Goal: Task Accomplishment & Management: Manage account settings

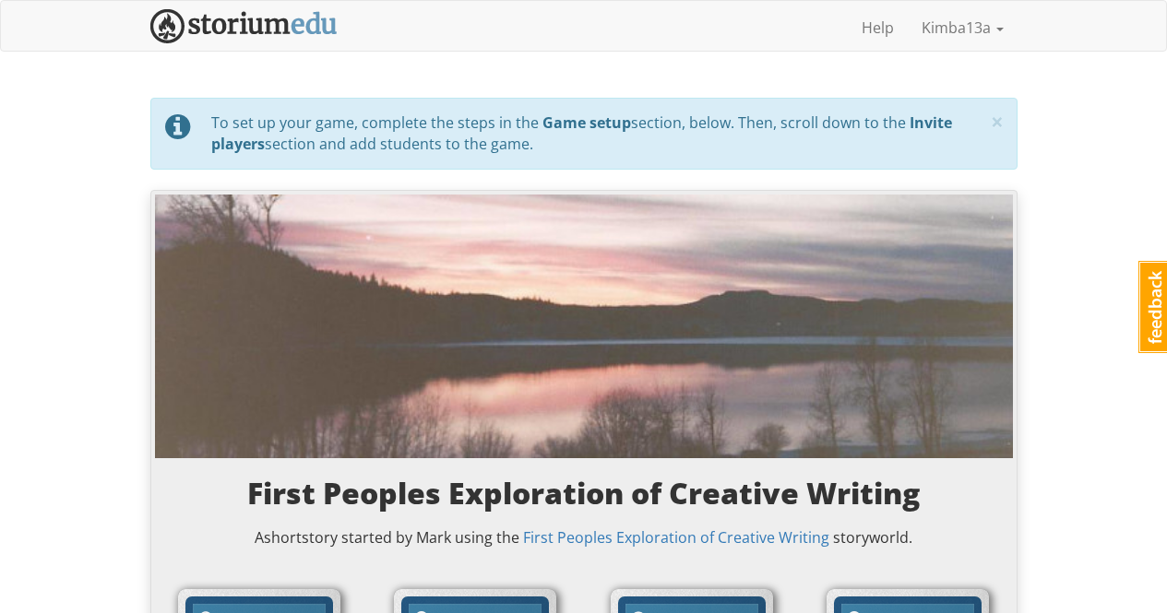
select select "r90df5"
click at [287, 23] on img at bounding box center [243, 26] width 187 height 34
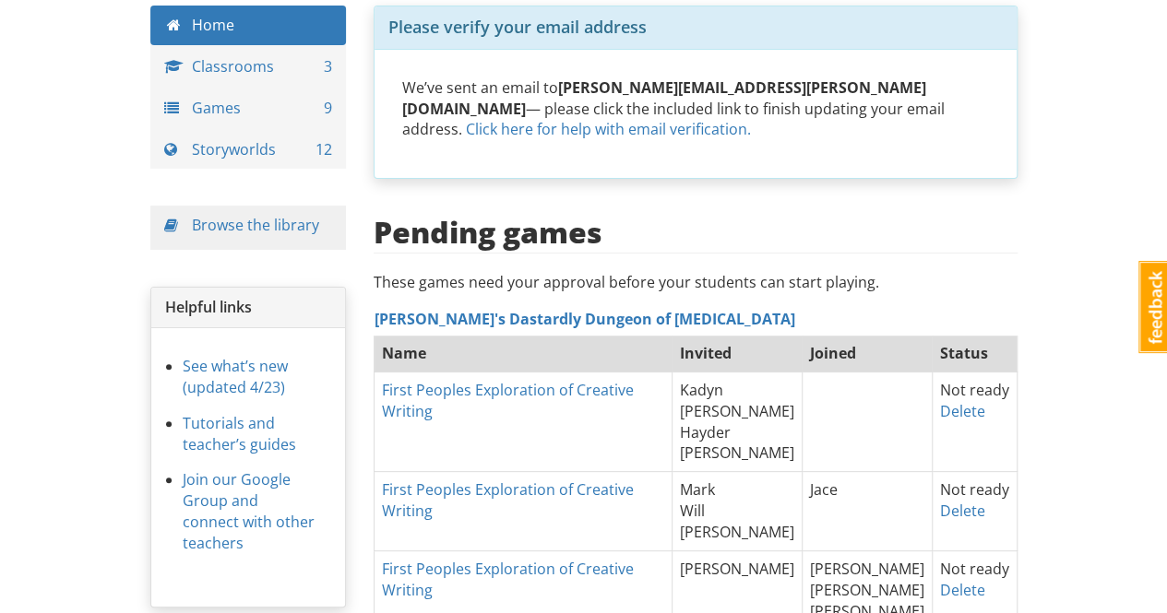
scroll to position [184, 0]
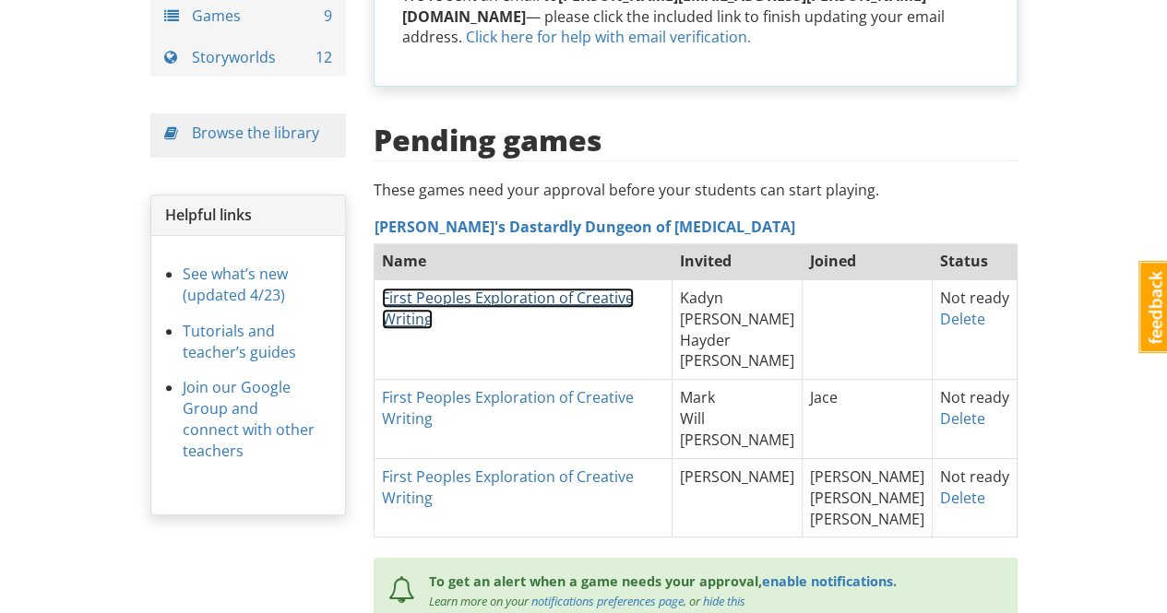
click at [589, 288] on link "First Peoples Exploration of Creative Writing" at bounding box center [508, 309] width 252 height 42
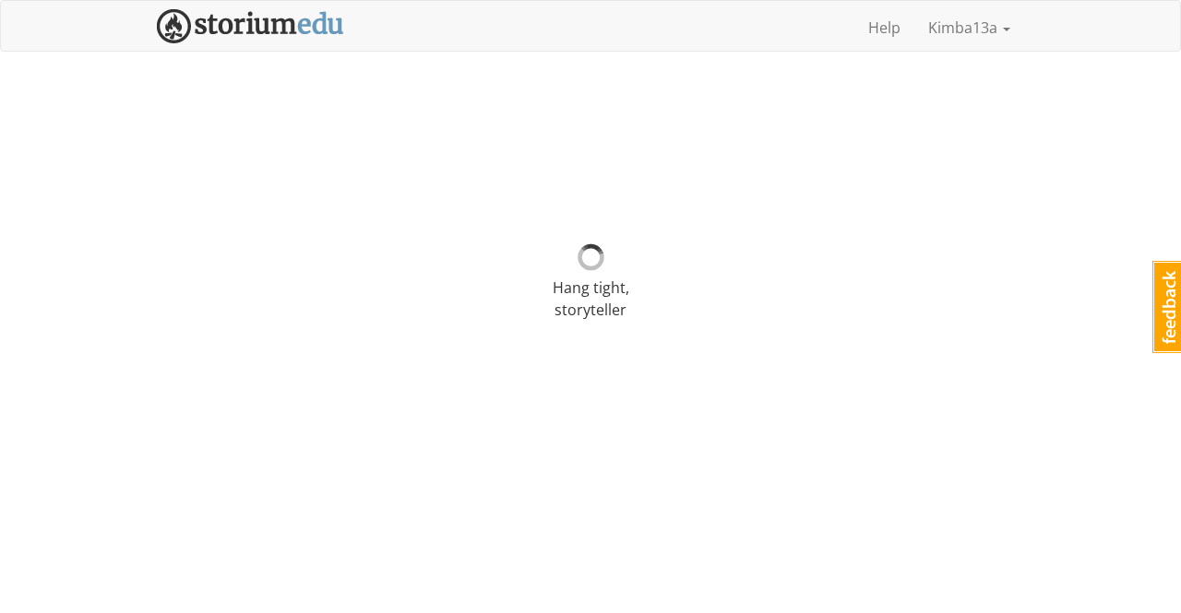
select select "9hayh8"
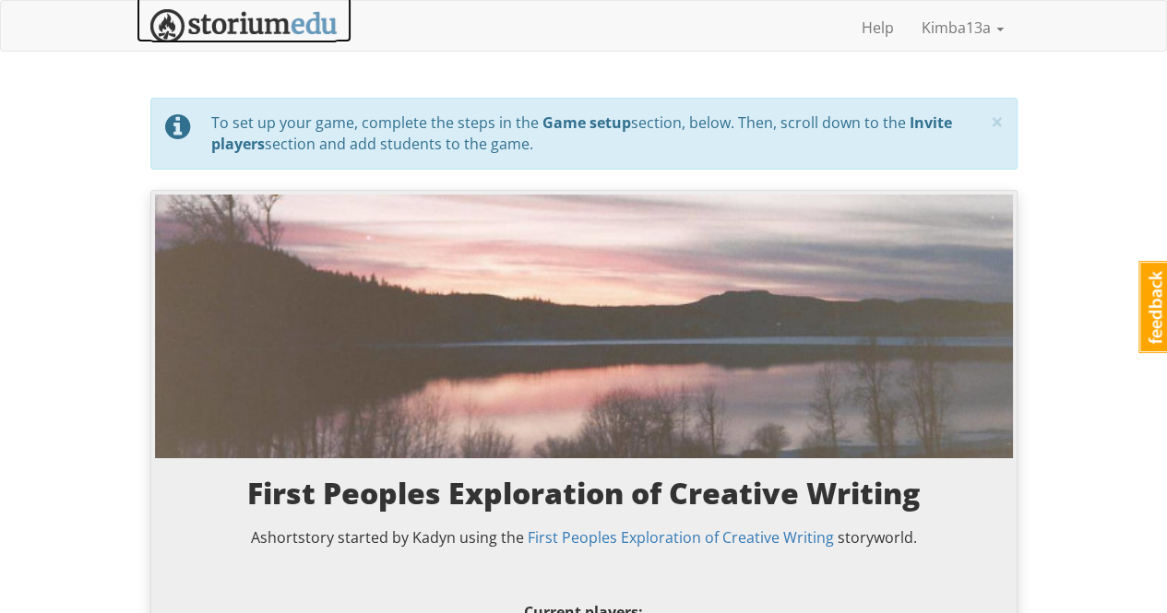
click at [237, 25] on img at bounding box center [243, 26] width 187 height 34
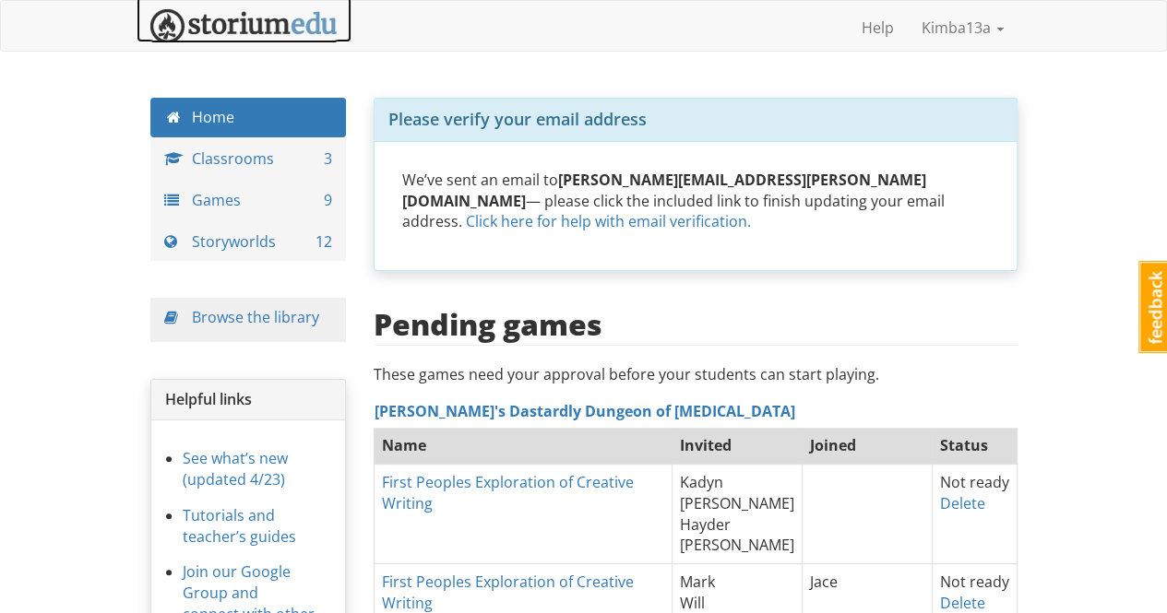
scroll to position [184, 0]
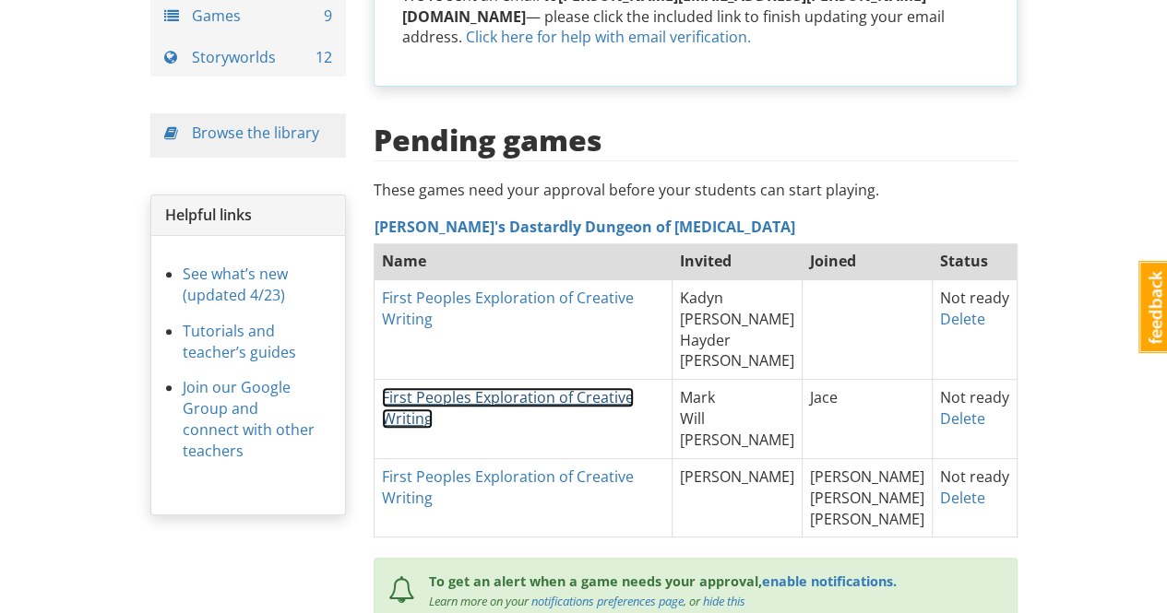
click at [458, 387] on link "First Peoples Exploration of Creative Writing" at bounding box center [508, 408] width 252 height 42
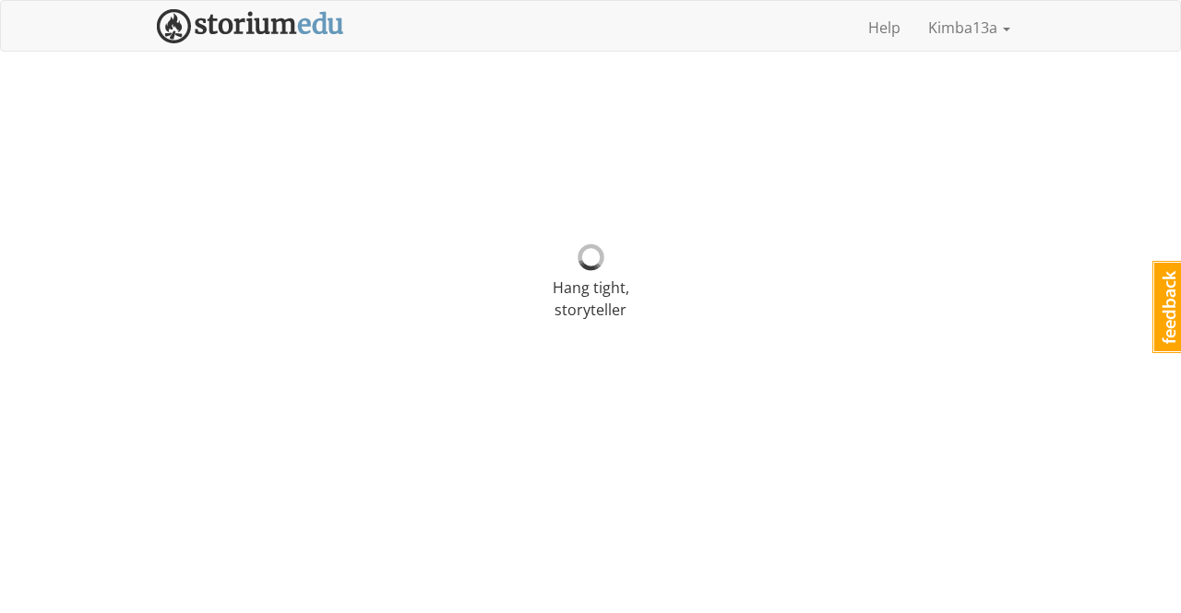
select select "r90df5"
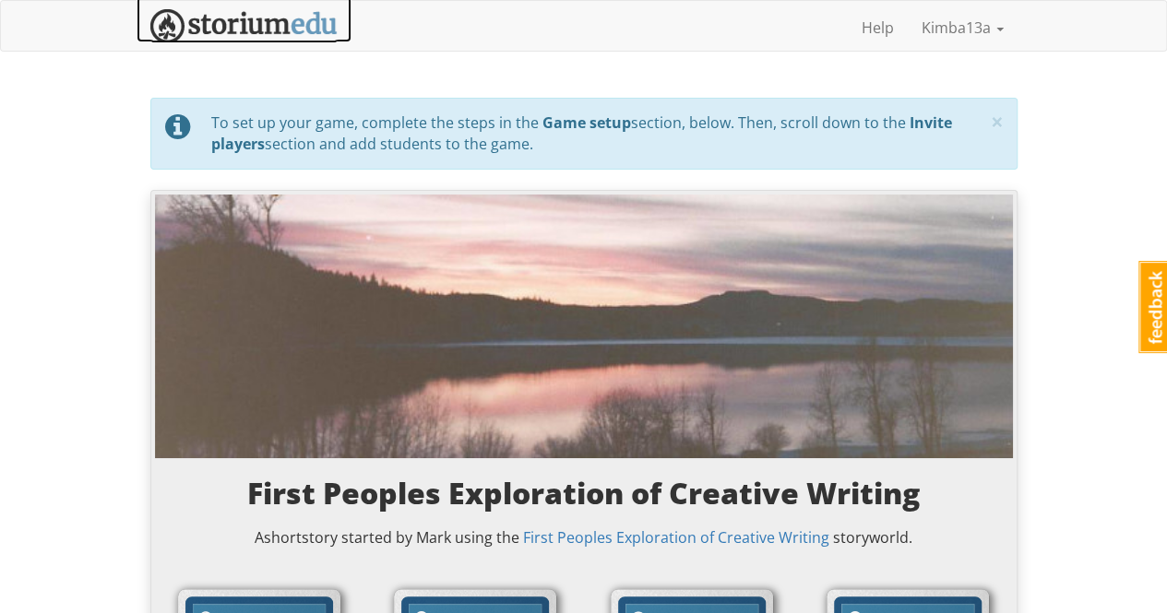
click at [280, 27] on img at bounding box center [243, 26] width 187 height 34
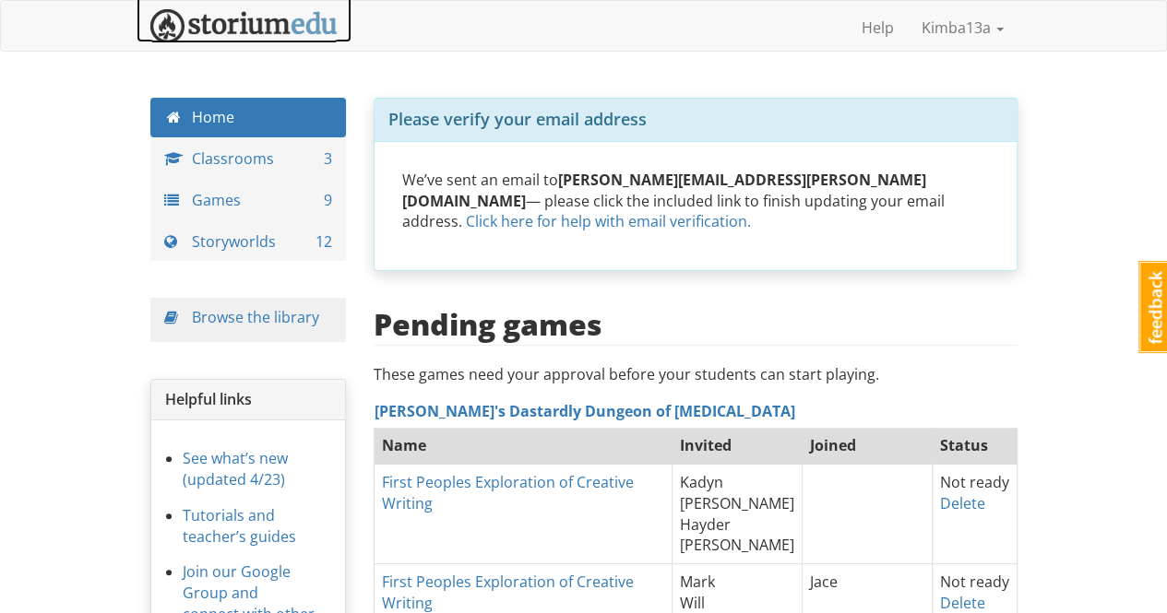
scroll to position [277, 0]
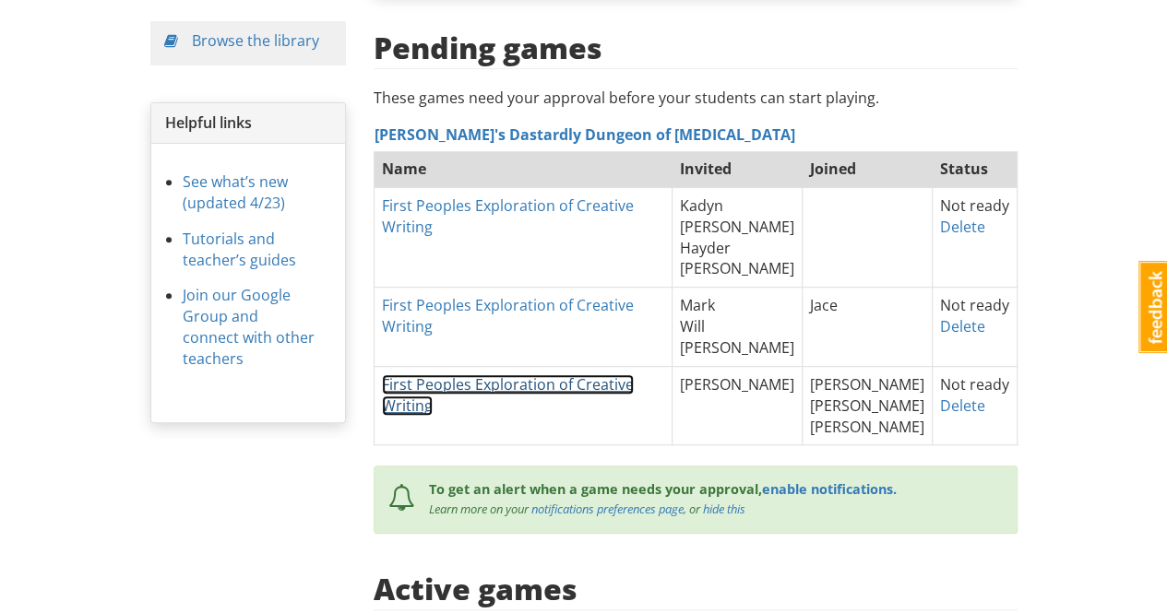
click at [634, 375] on link "First Peoples Exploration of Creative Writing" at bounding box center [508, 396] width 252 height 42
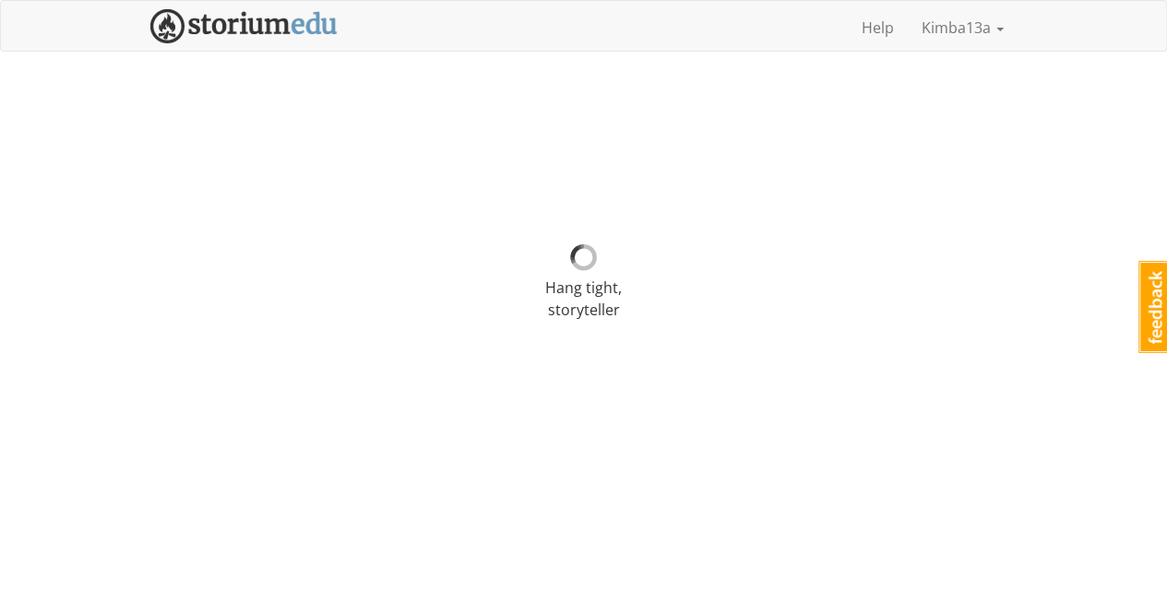
select select "1q8s6h"
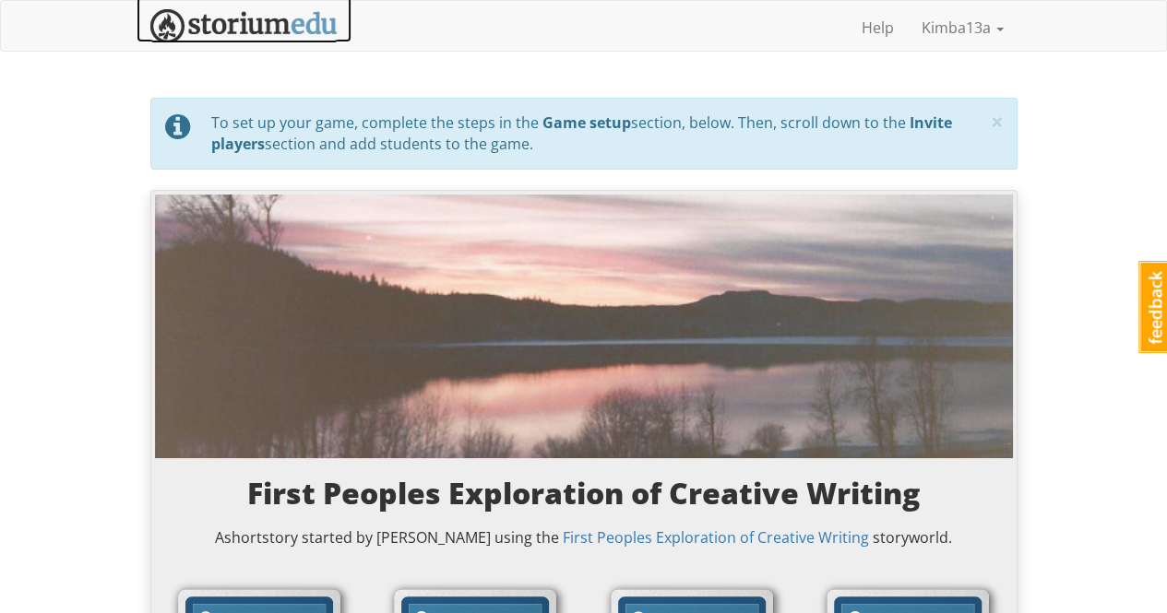
click at [216, 22] on img at bounding box center [243, 26] width 187 height 34
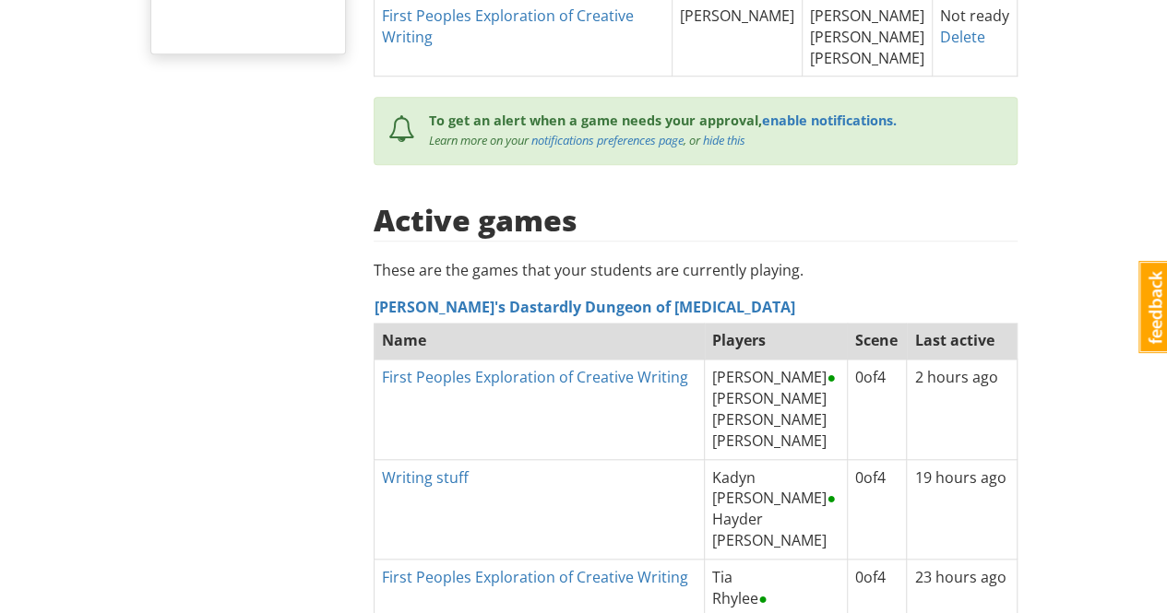
scroll to position [830, 0]
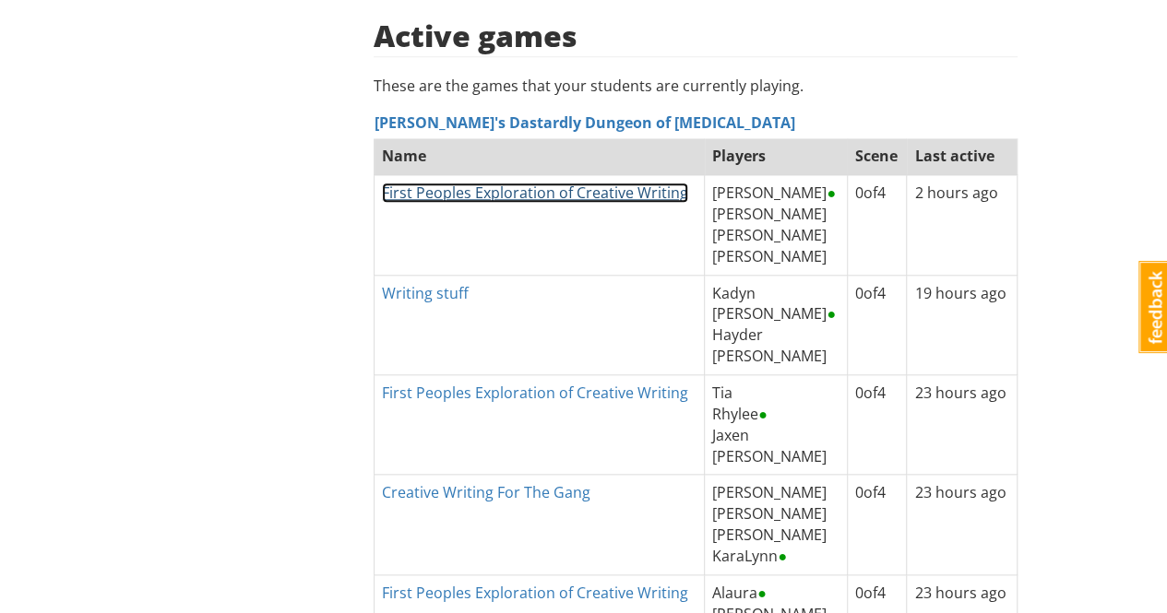
click at [524, 183] on link "First Peoples Exploration of Creative Writing" at bounding box center [535, 193] width 306 height 20
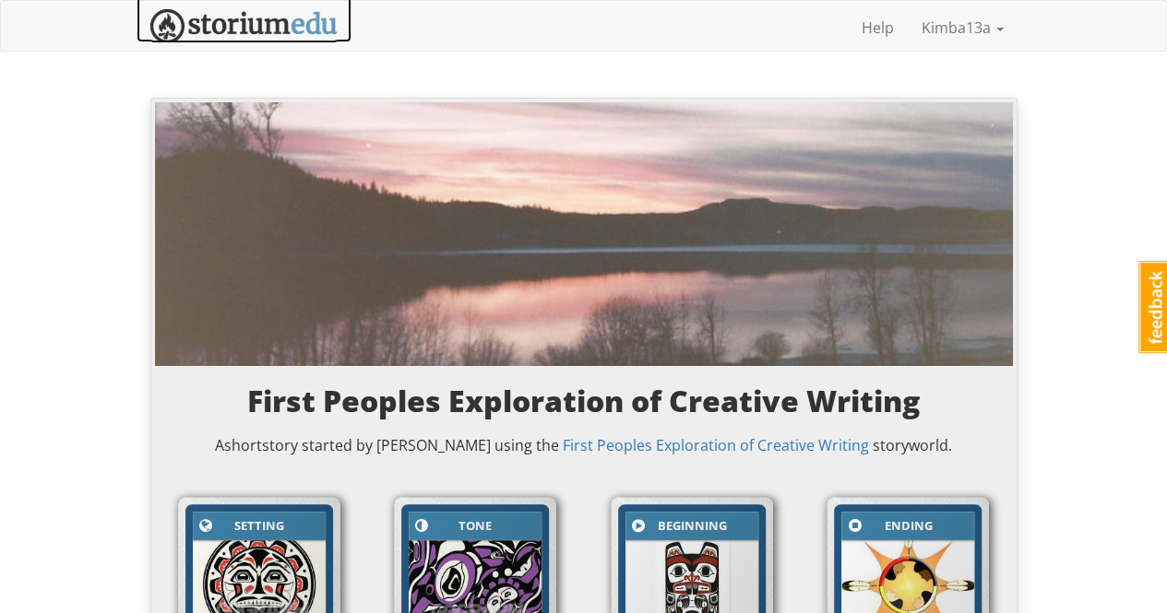
click at [291, 30] on img at bounding box center [243, 26] width 187 height 34
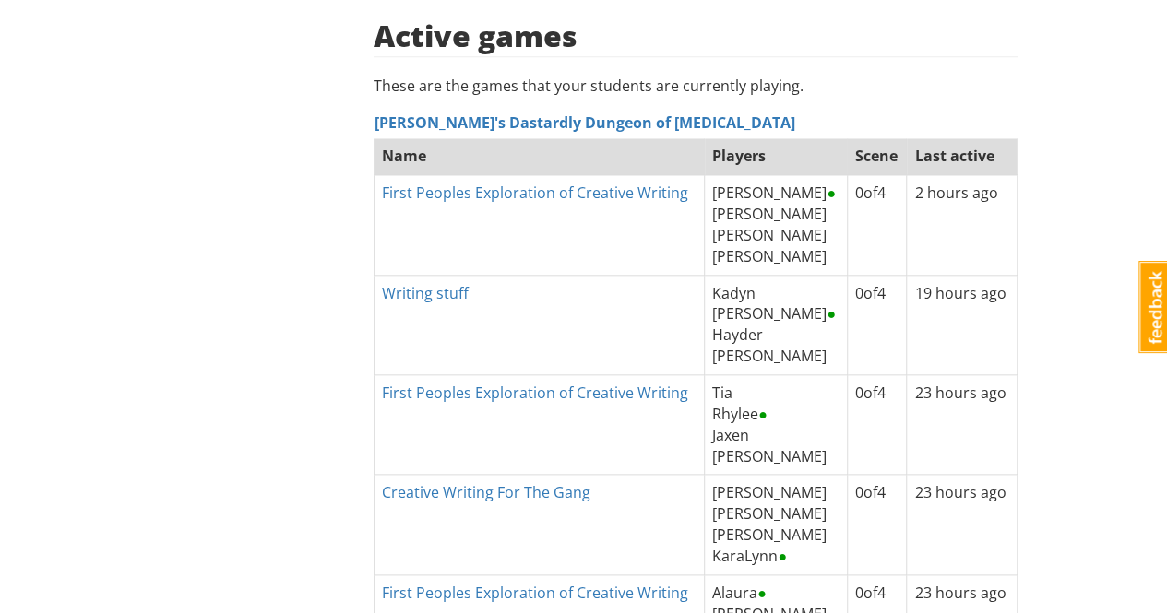
scroll to position [738, 0]
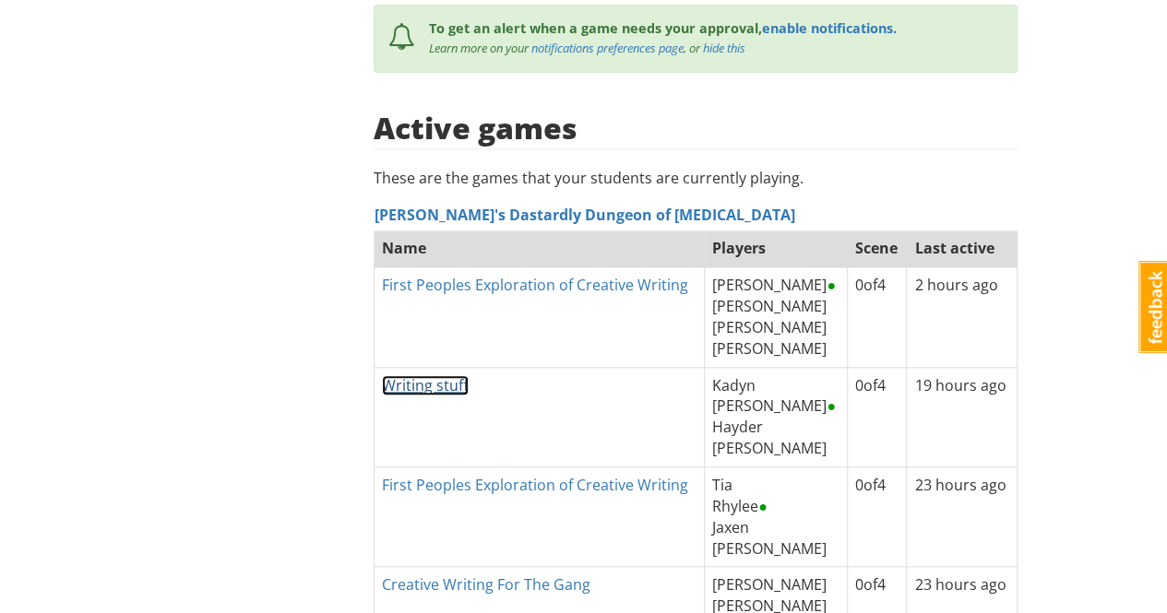
click at [462, 375] on link "Writing stuff" at bounding box center [425, 385] width 87 height 20
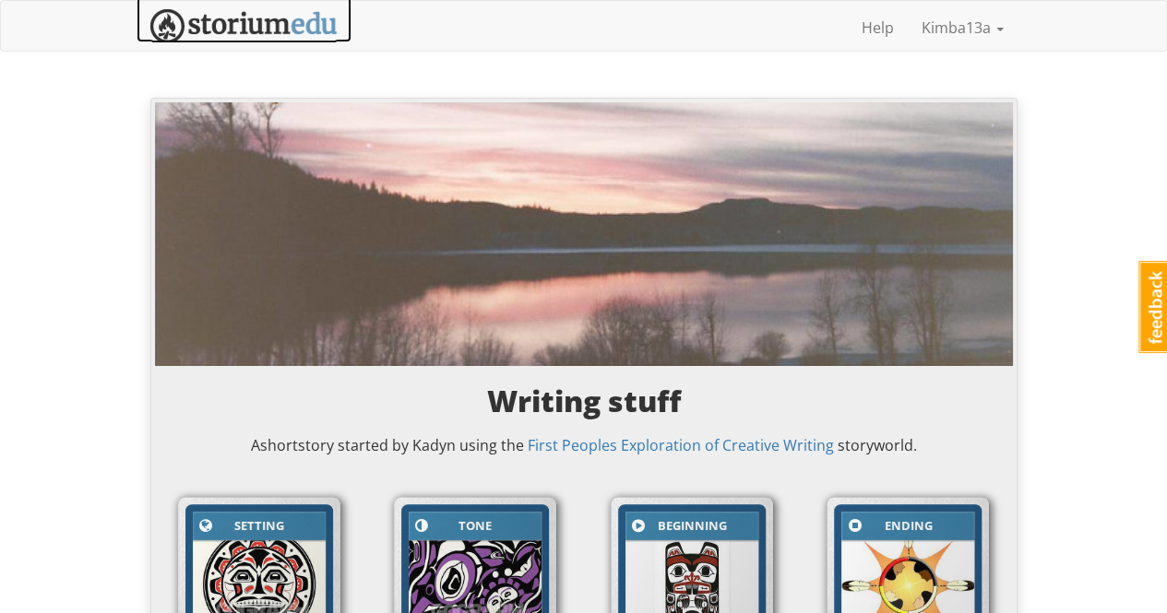
click at [246, 22] on img at bounding box center [243, 26] width 187 height 34
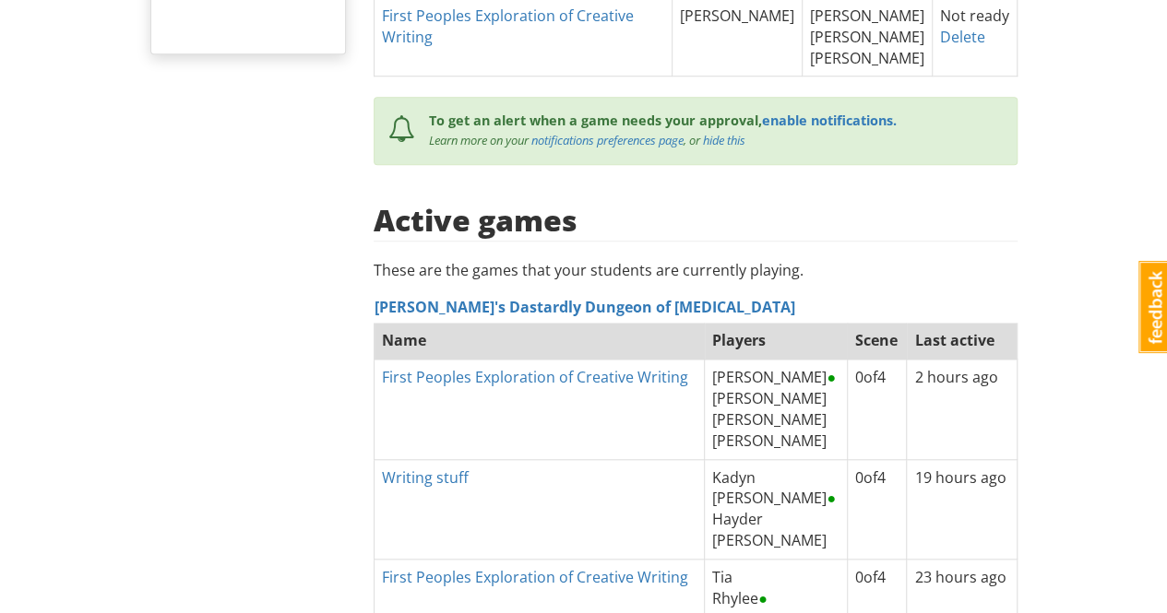
scroll to position [830, 0]
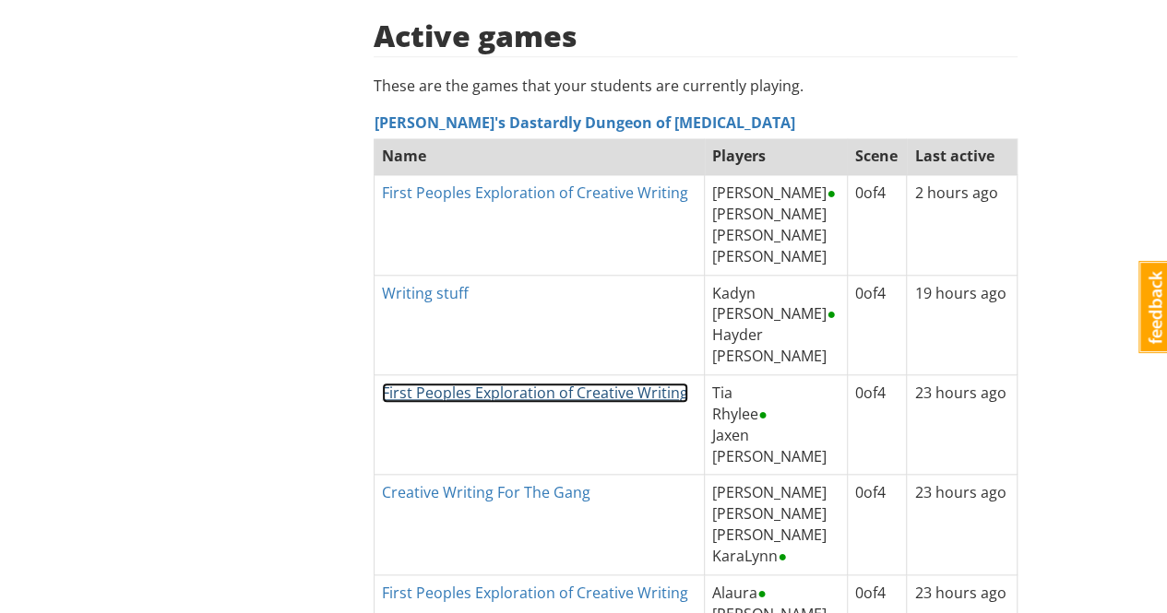
click at [597, 383] on link "First Peoples Exploration of Creative Writing" at bounding box center [535, 393] width 306 height 20
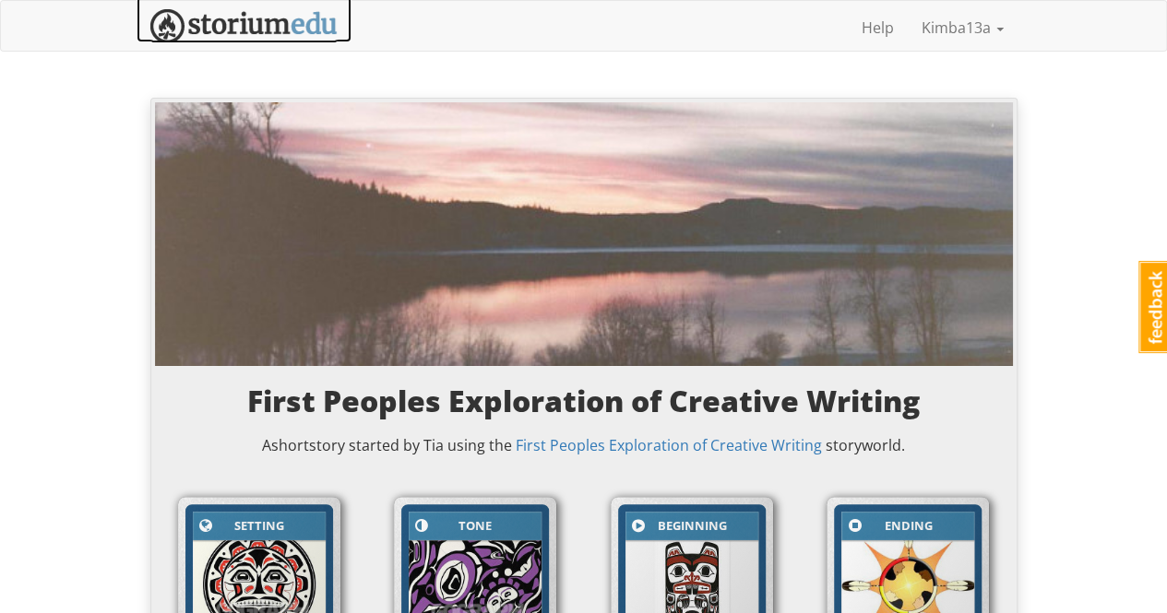
click at [266, 26] on img at bounding box center [243, 26] width 187 height 34
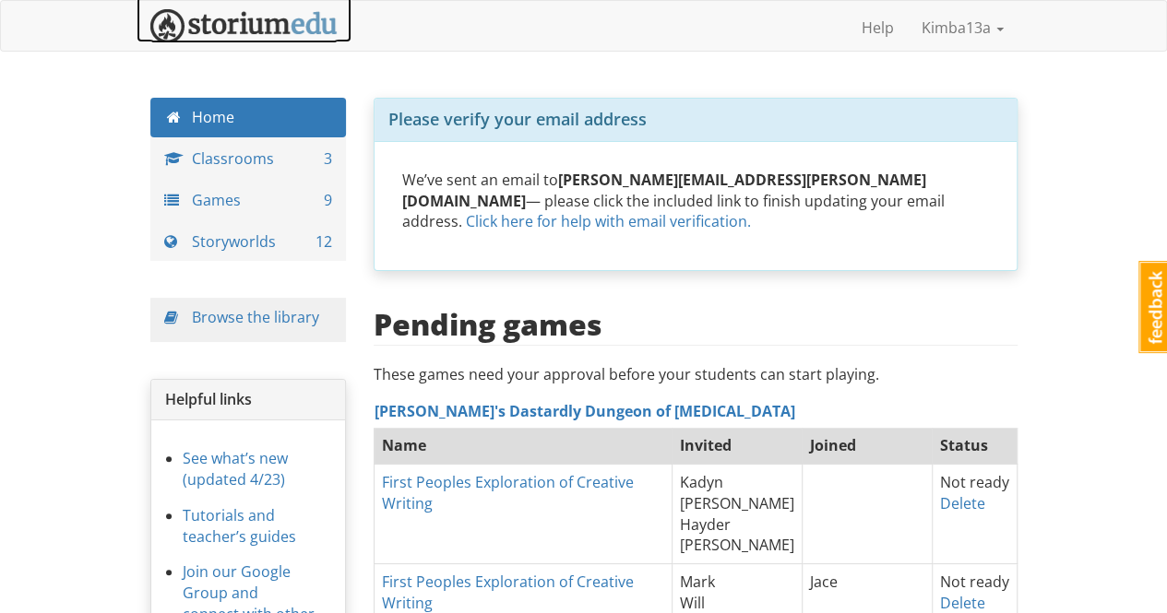
scroll to position [277, 0]
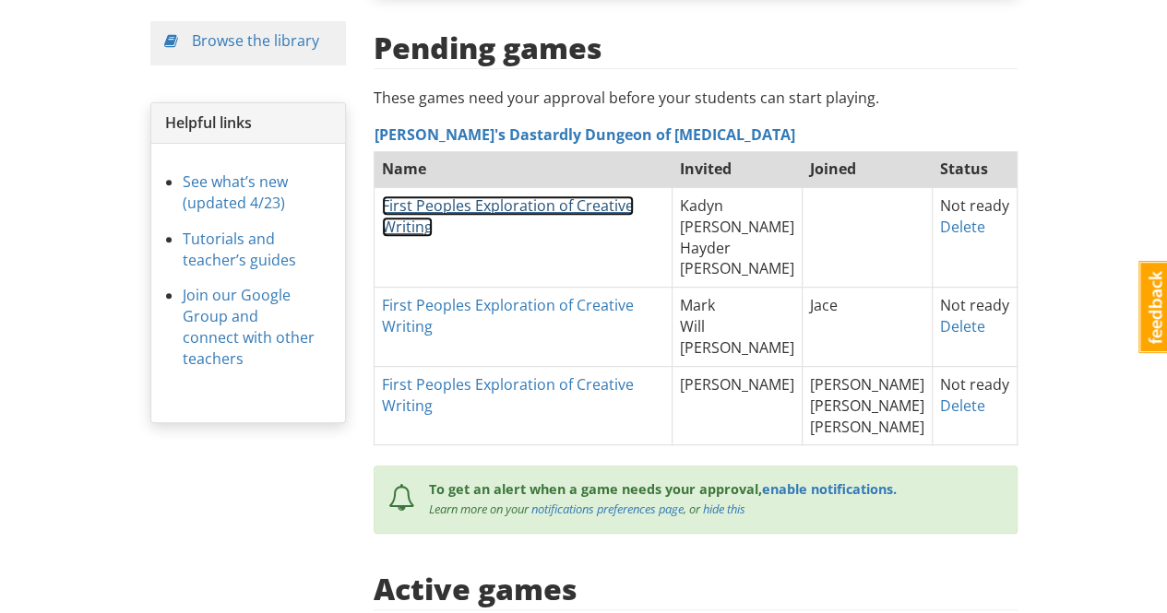
click at [494, 196] on link "First Peoples Exploration of Creative Writing" at bounding box center [508, 217] width 252 height 42
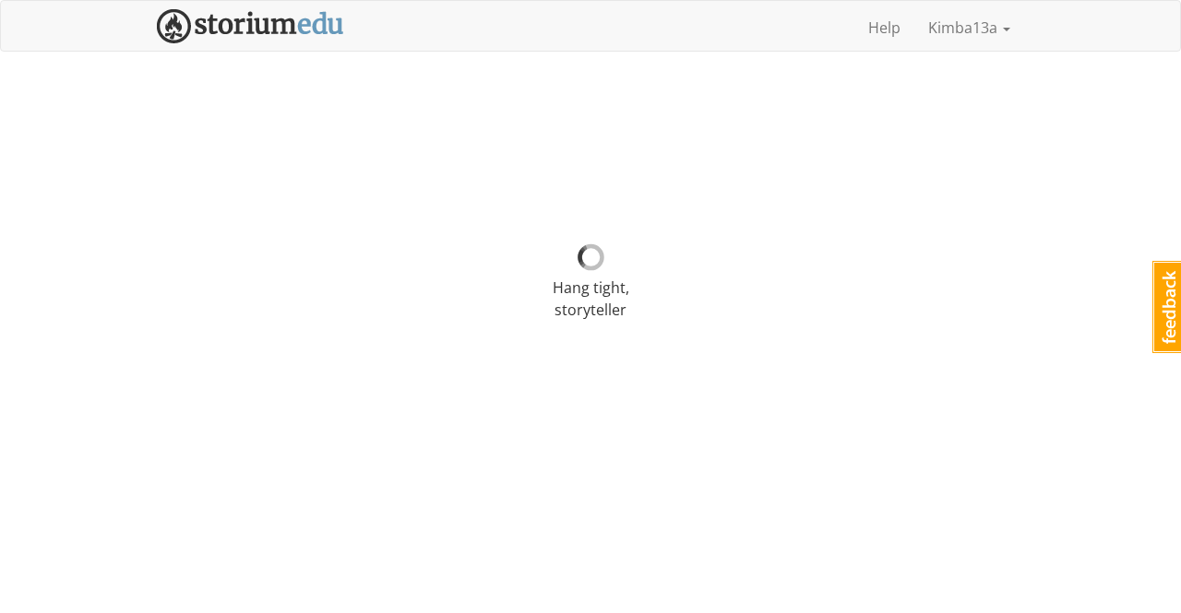
select select "9hayh8"
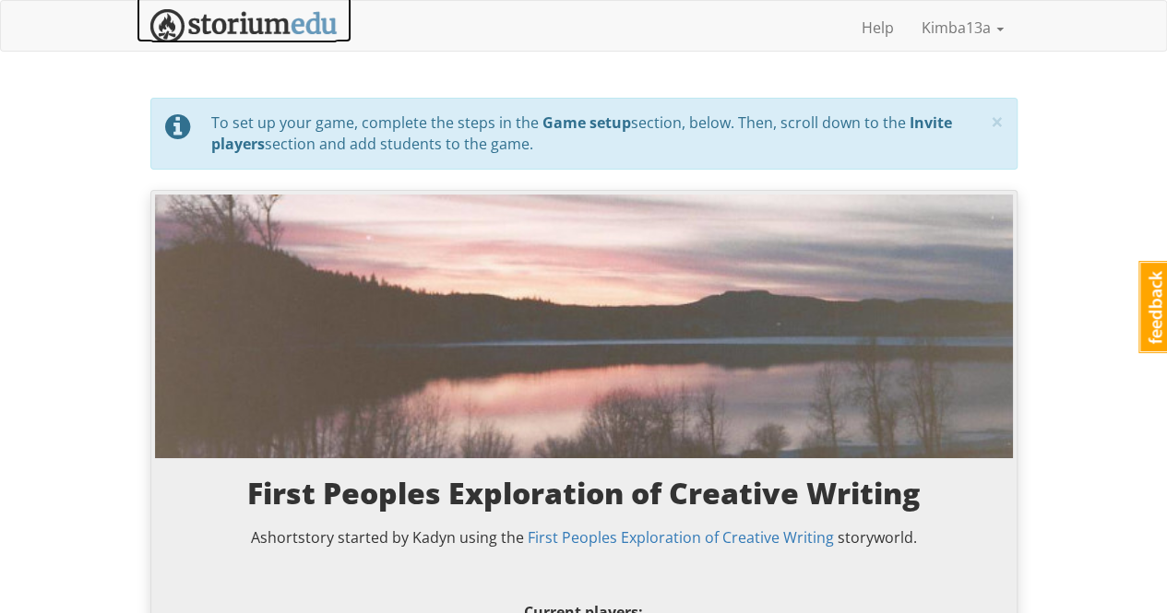
click at [282, 22] on img at bounding box center [243, 26] width 187 height 34
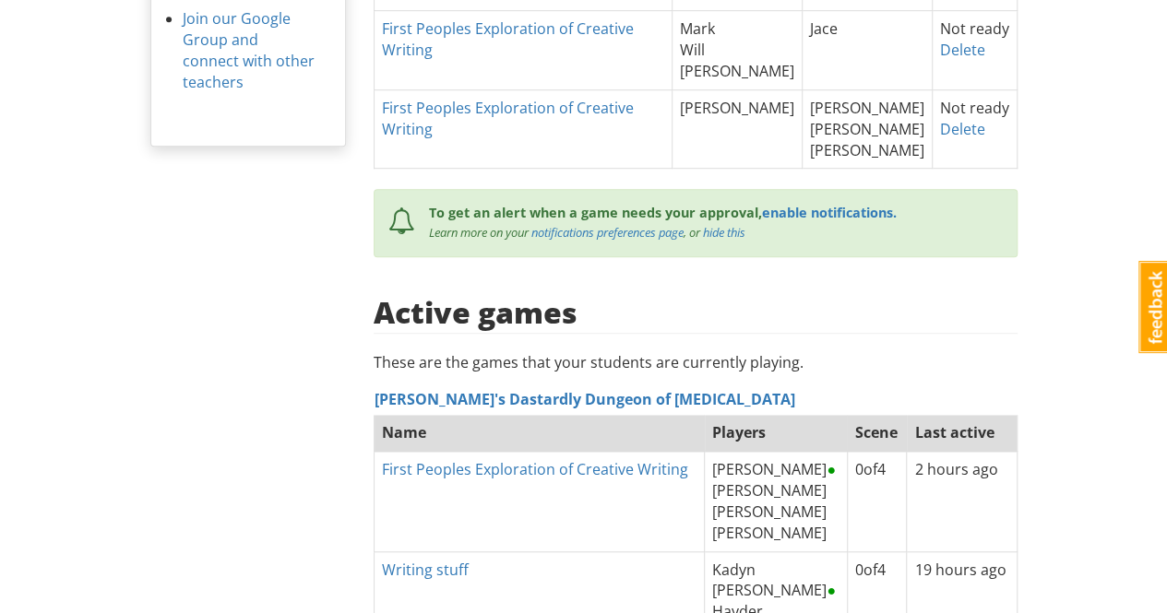
scroll to position [277, 0]
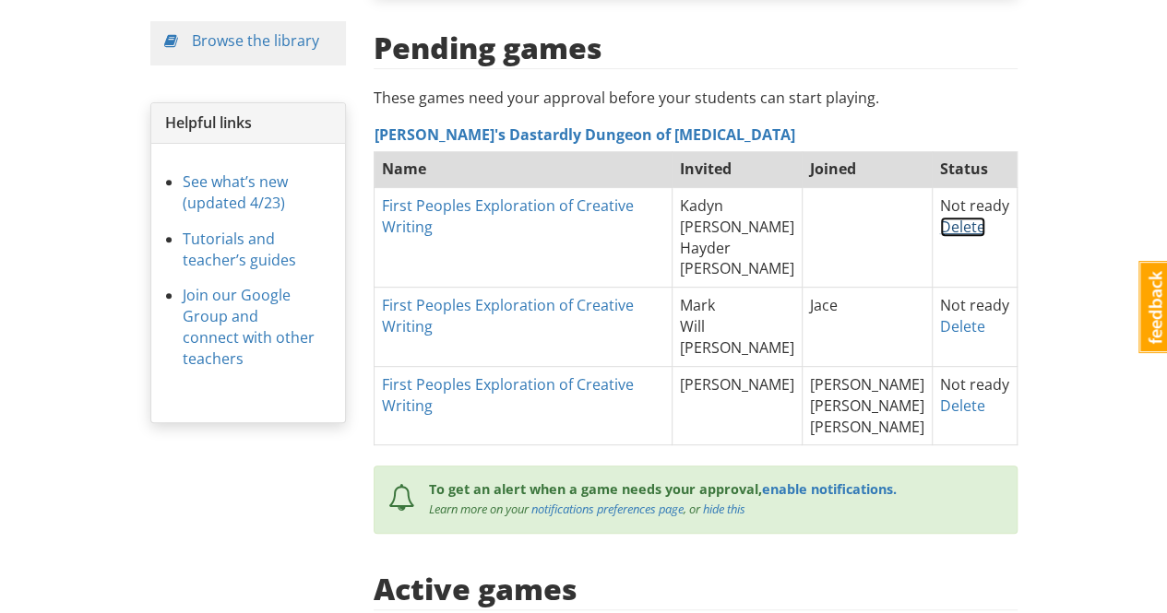
click at [958, 217] on link "Delete" at bounding box center [962, 227] width 45 height 20
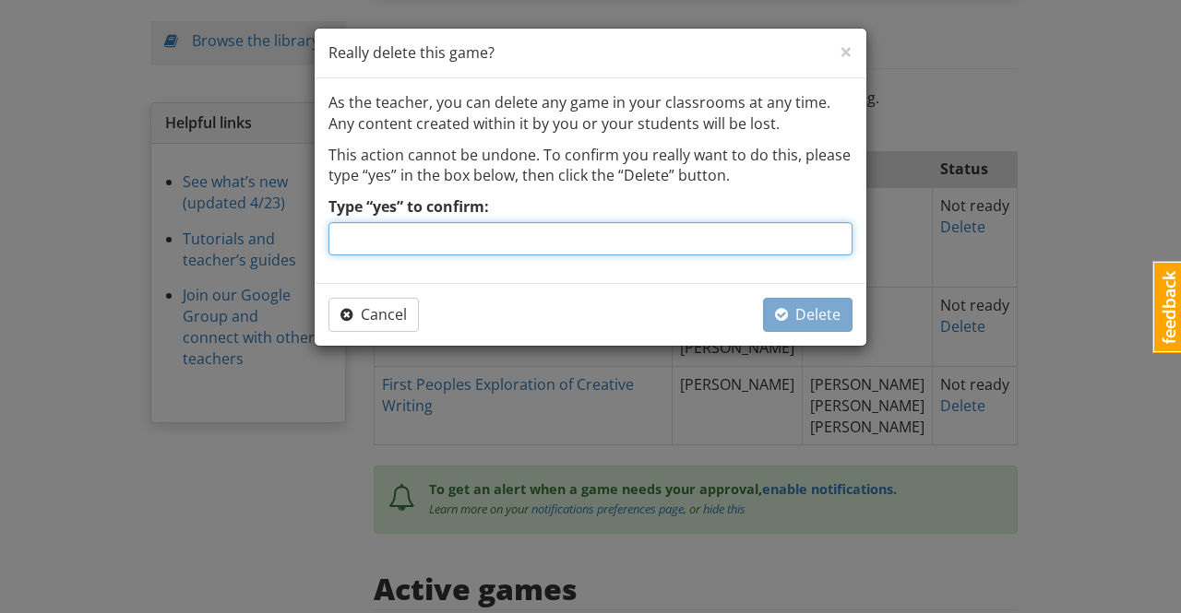
drag, startPoint x: 677, startPoint y: 233, endPoint x: 671, endPoint y: 241, distance: 9.8
click at [677, 236] on input "Type “yes” to confirm:" at bounding box center [590, 238] width 524 height 33
type input "yes"
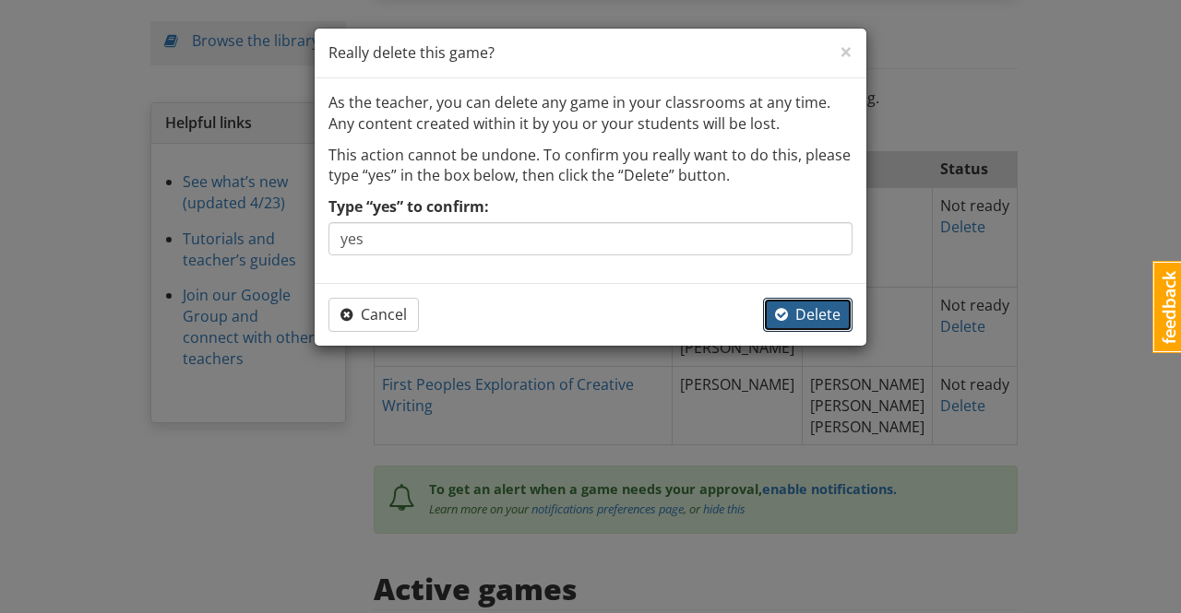
drag, startPoint x: 834, startPoint y: 311, endPoint x: 922, endPoint y: 313, distance: 87.7
click at [834, 311] on span "Delete" at bounding box center [807, 314] width 65 height 20
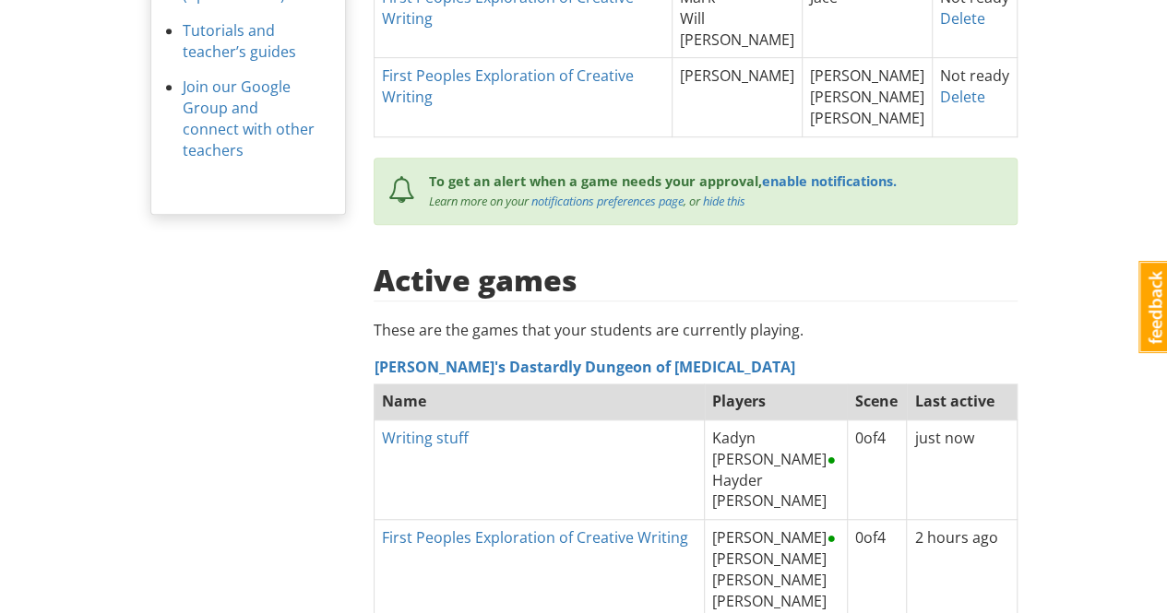
scroll to position [116, 0]
